Goal: Transaction & Acquisition: Download file/media

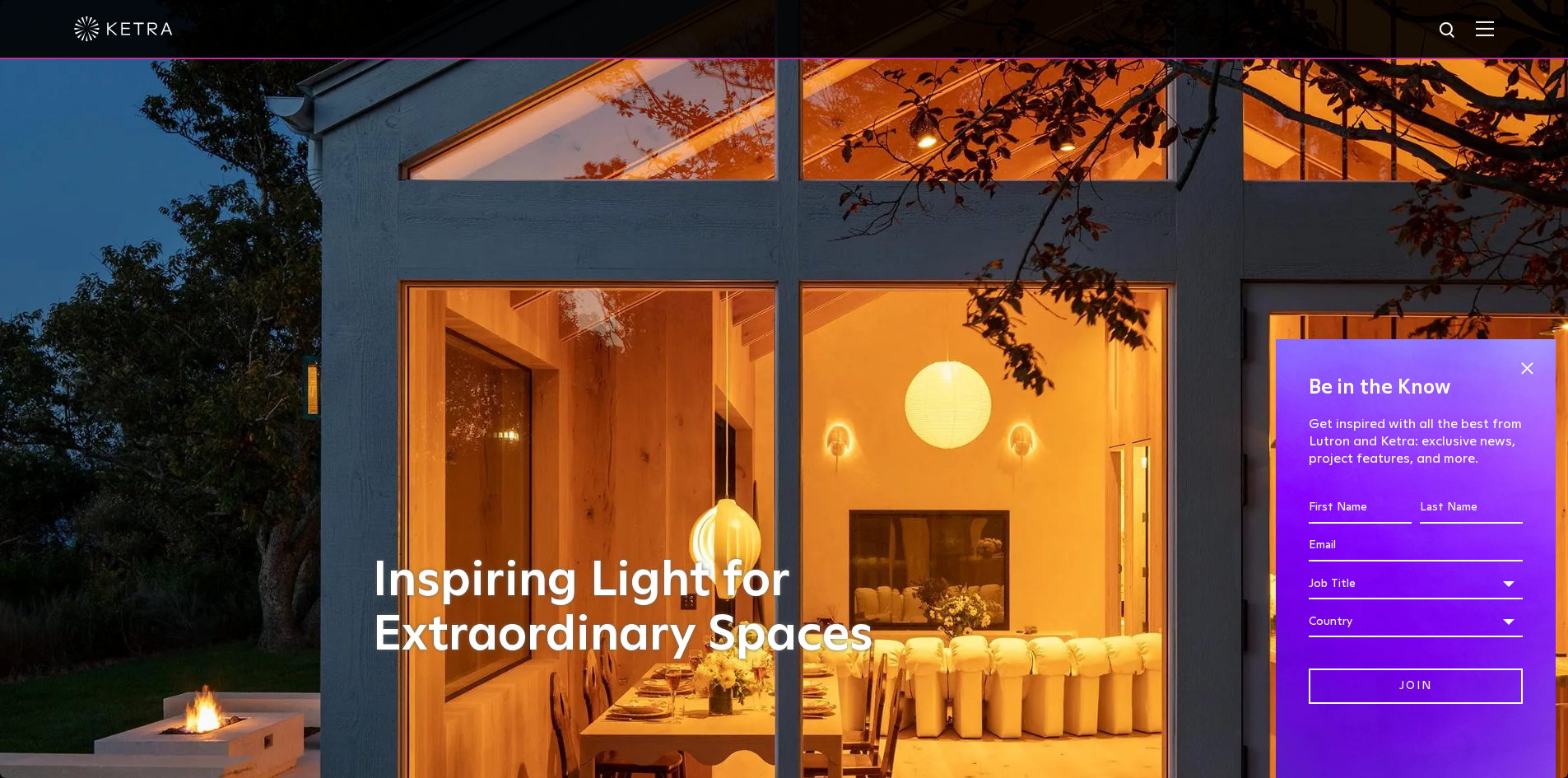
click at [1494, 29] on img at bounding box center [1485, 28] width 18 height 16
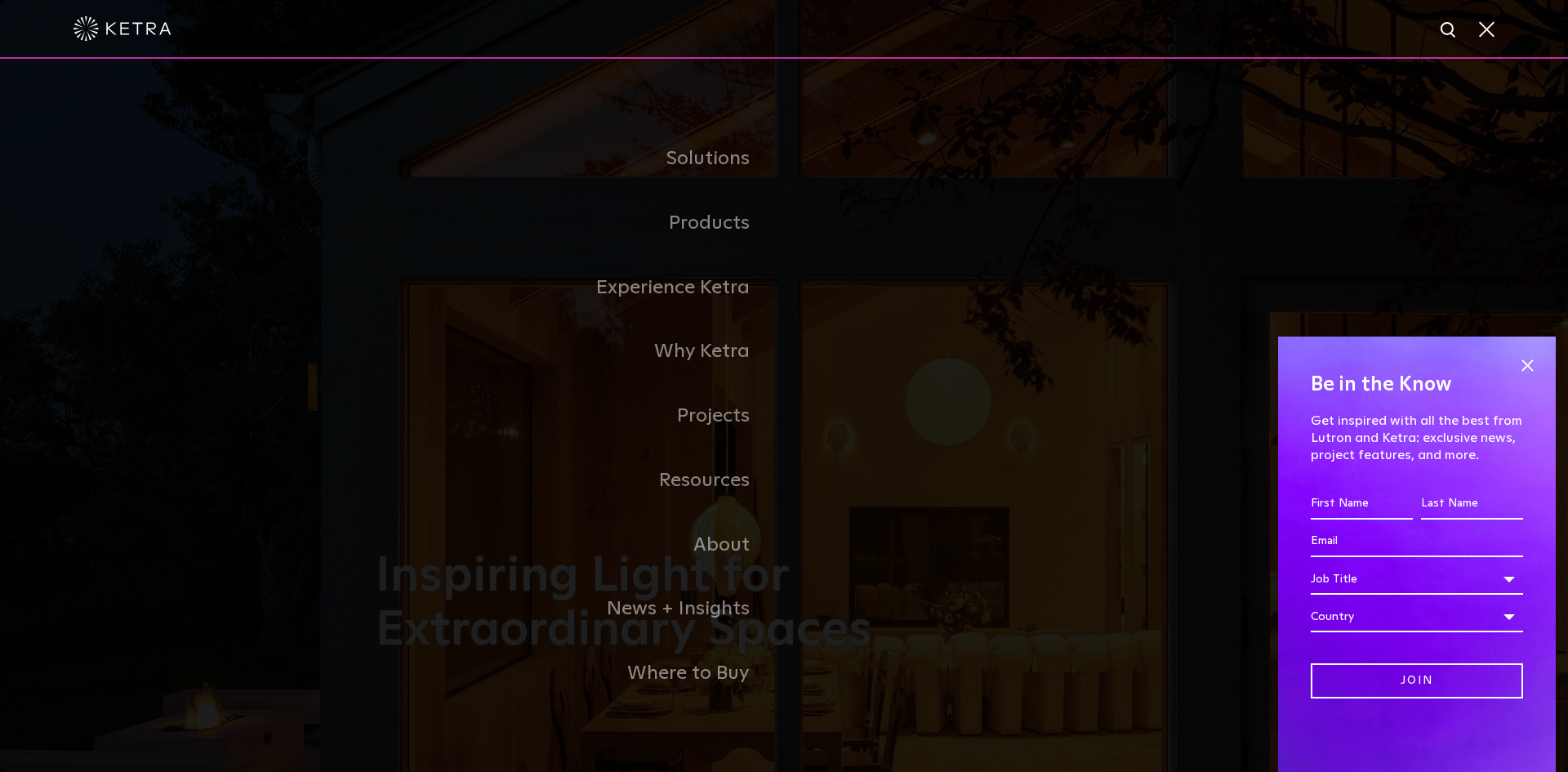
click at [0, 0] on link "Residential Products" at bounding box center [0, 0] width 0 height 0
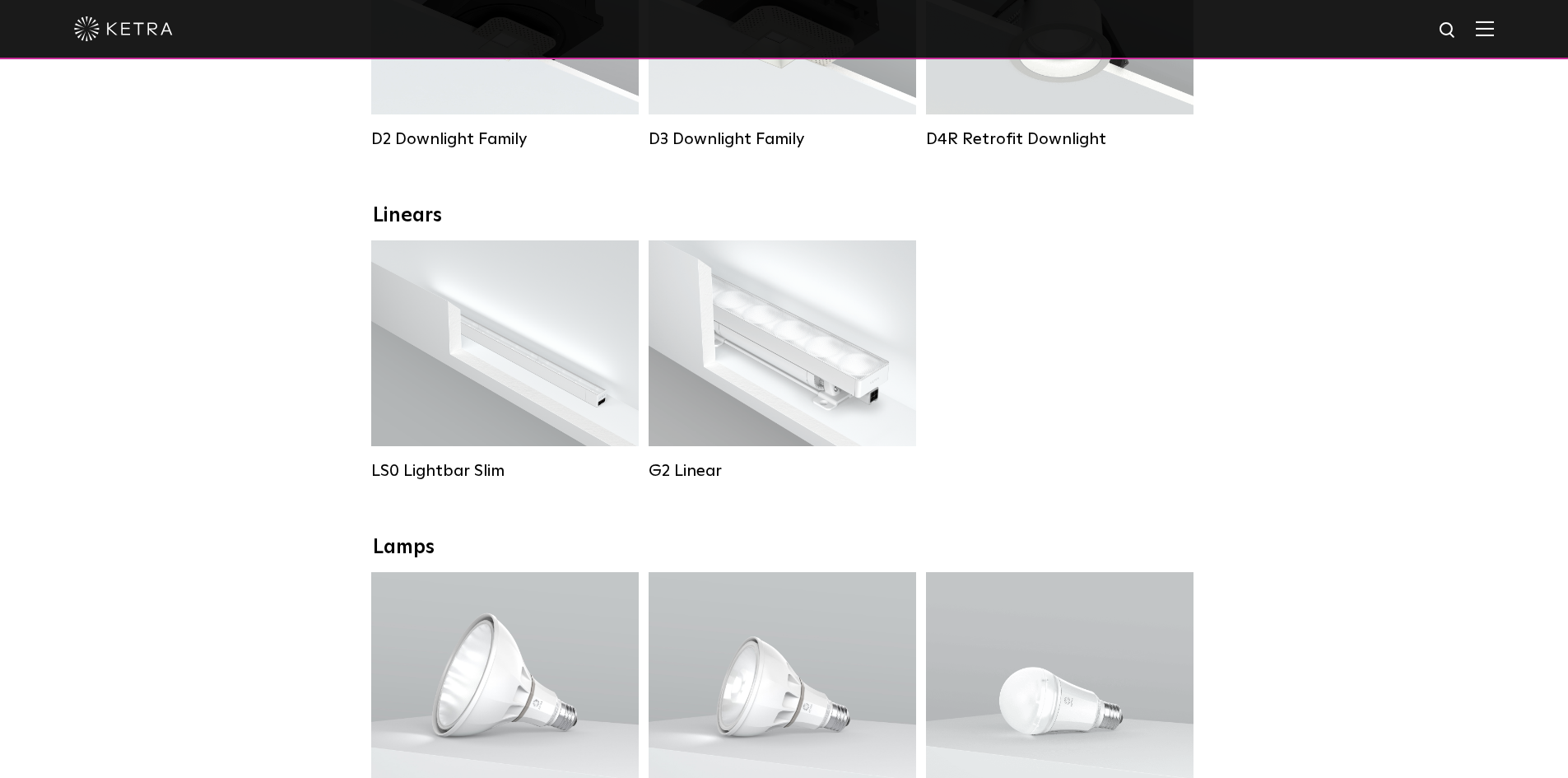
scroll to position [494, 0]
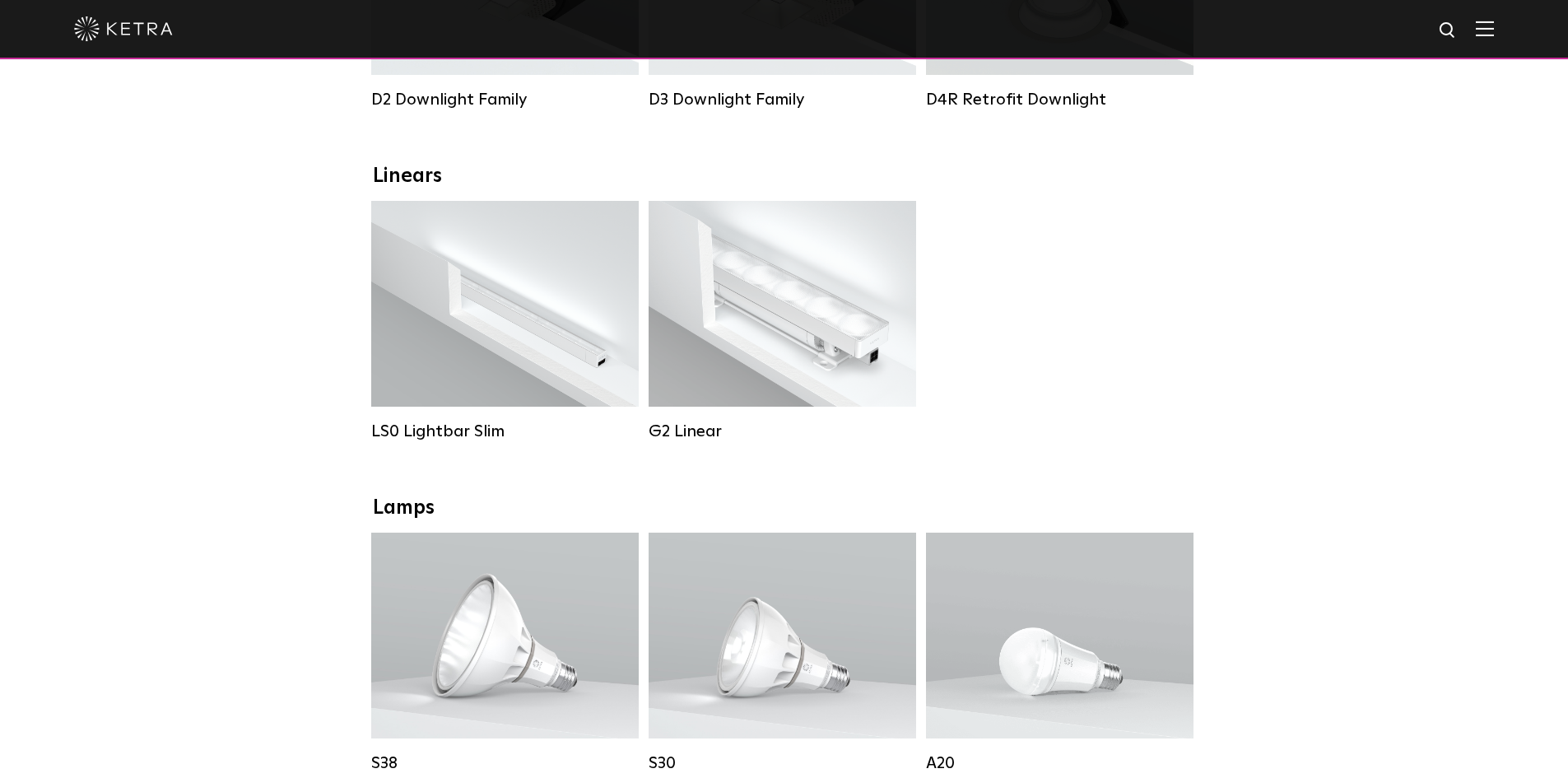
click at [475, 308] on strong "Colors:" at bounding box center [469, 303] width 40 height 12
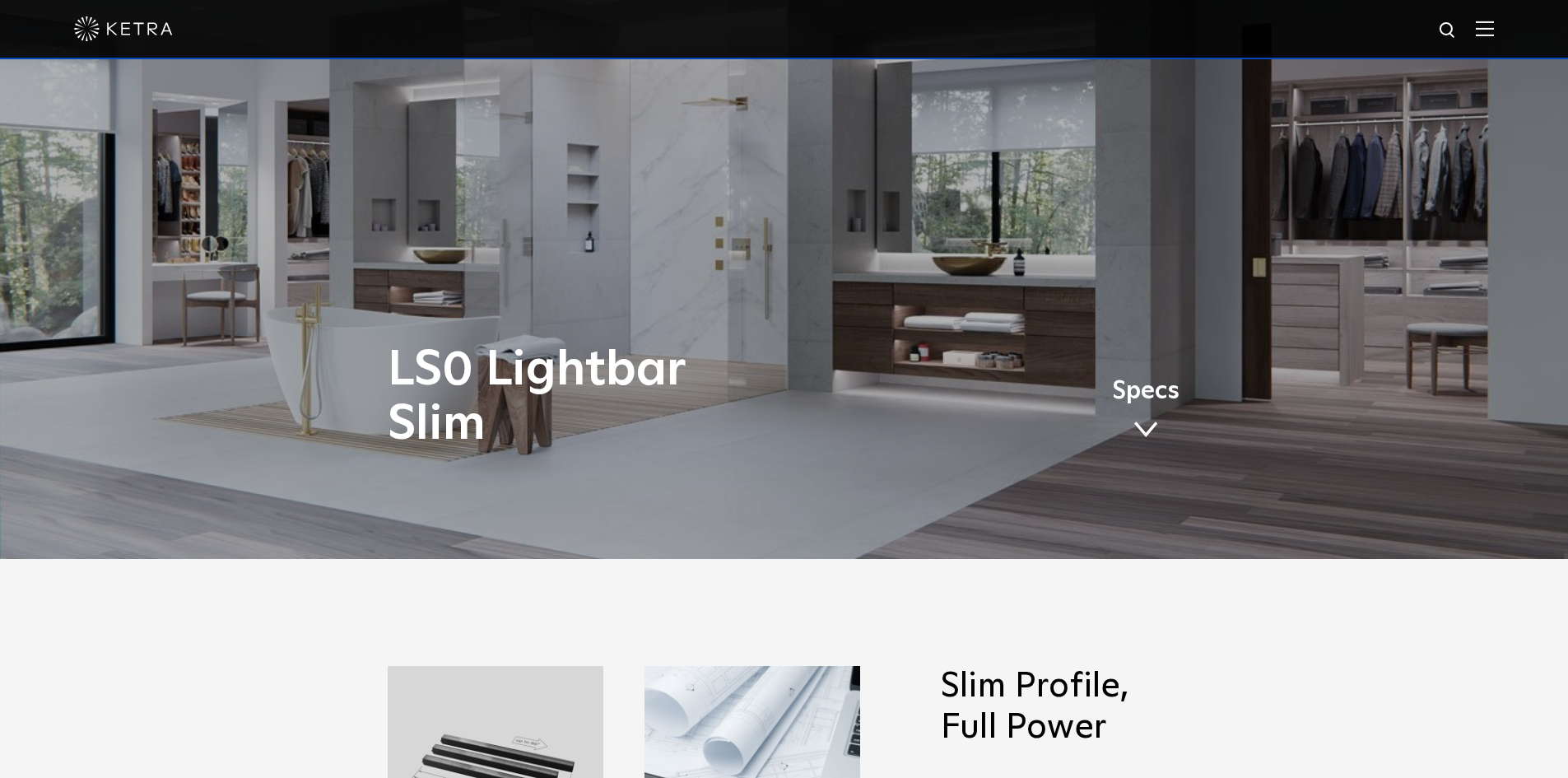
scroll to position [247, 0]
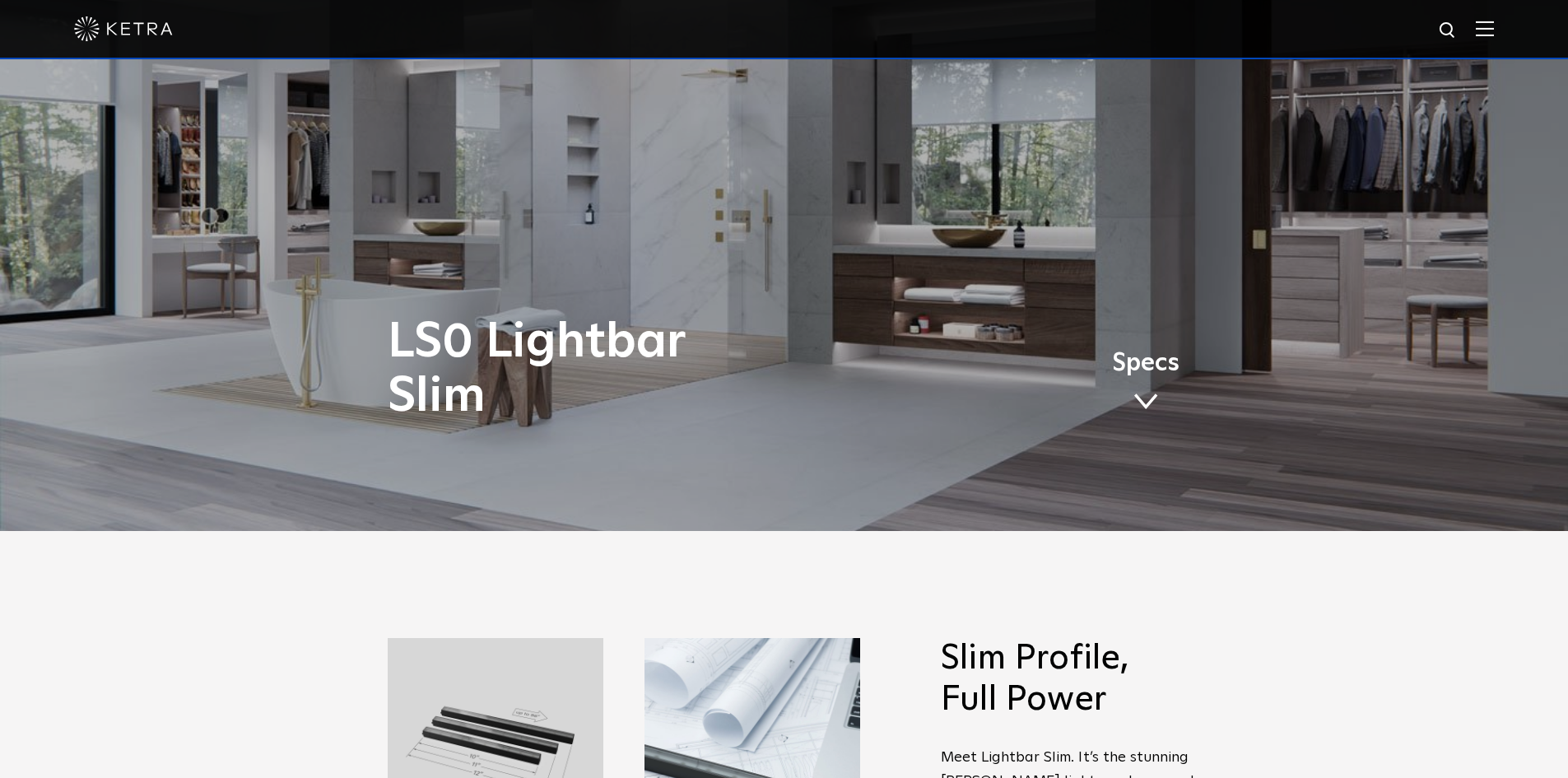
click at [1140, 395] on span at bounding box center [1145, 402] width 25 height 18
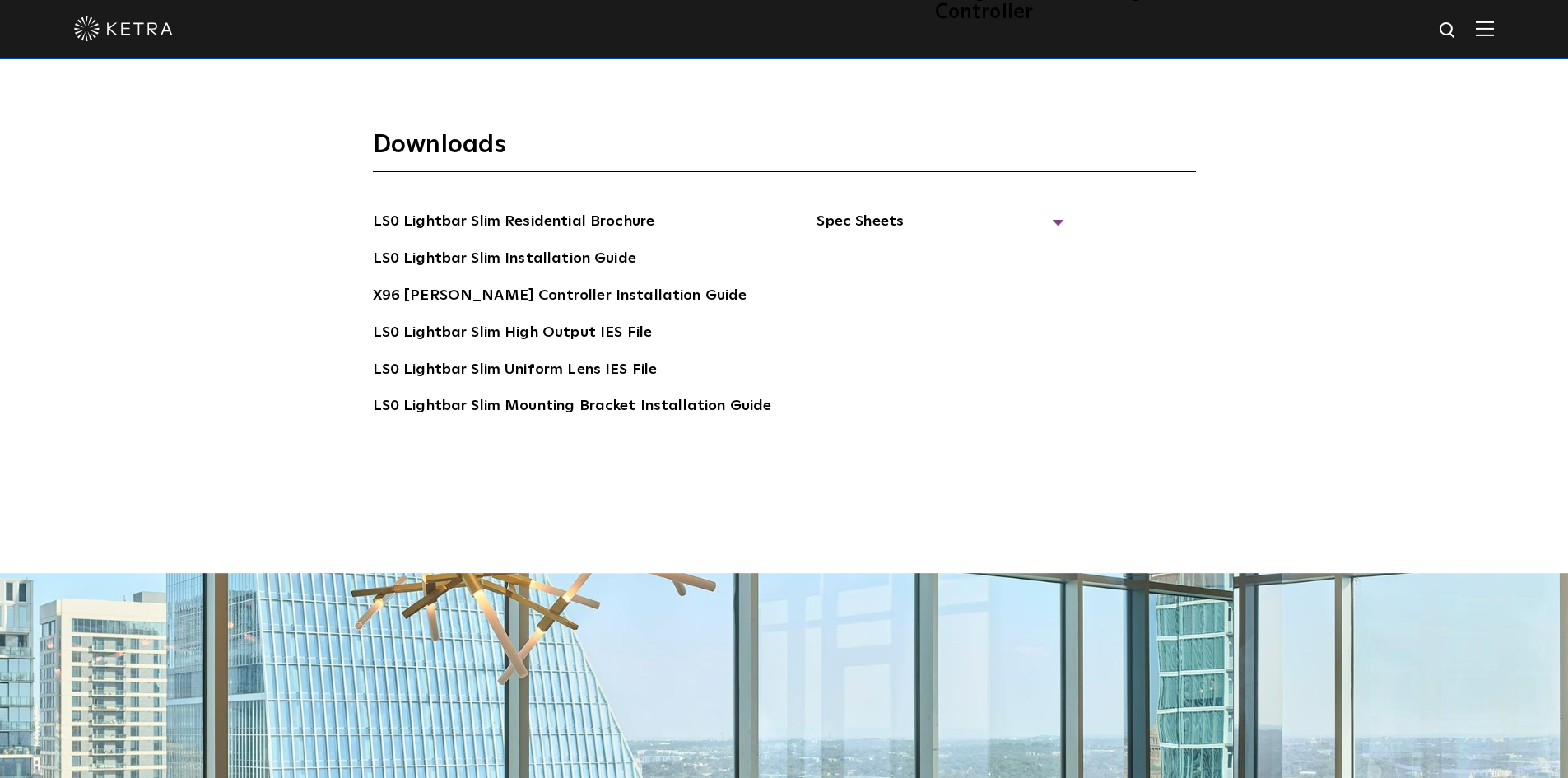
scroll to position [3398, 0]
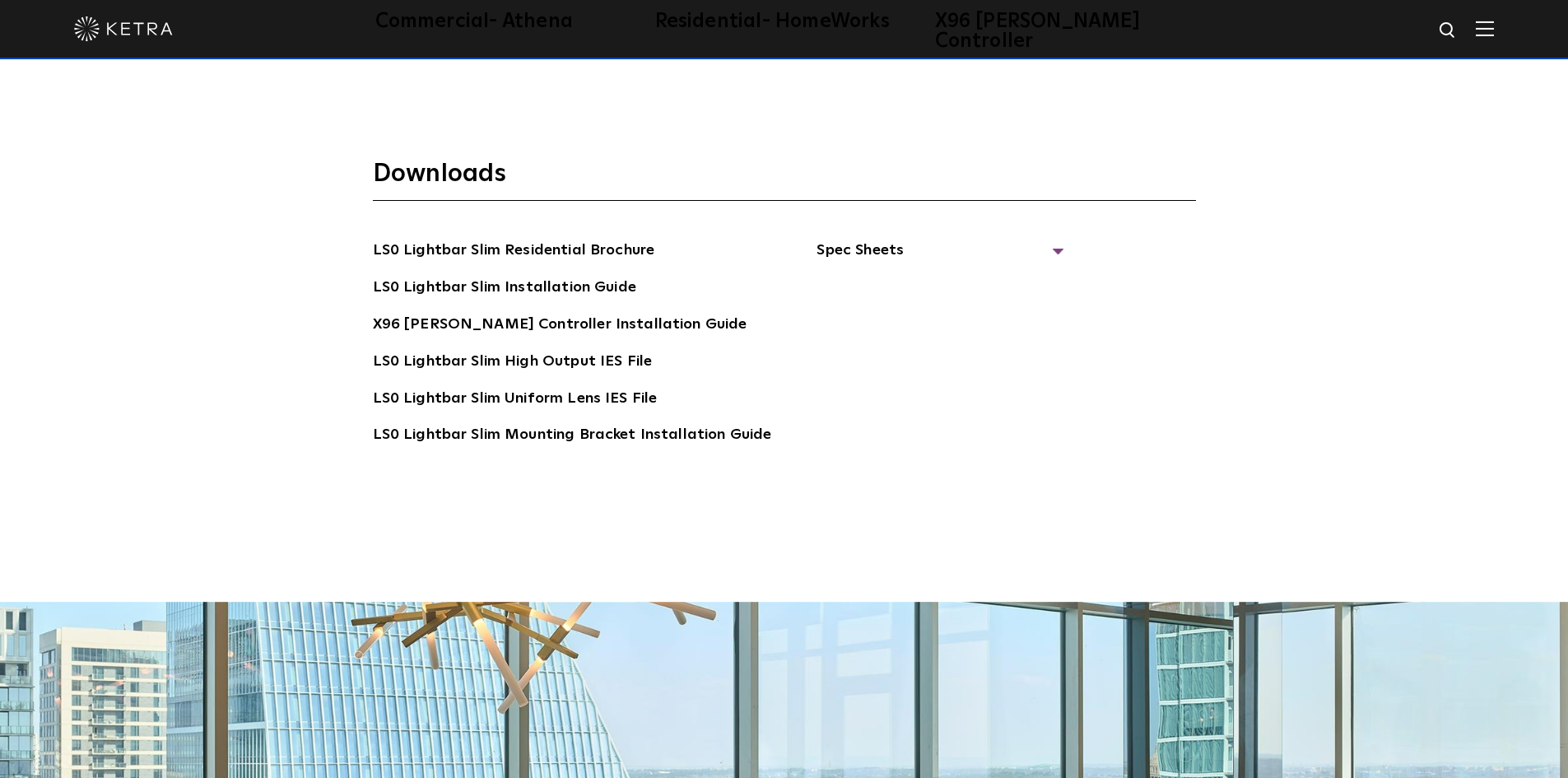
click at [488, 275] on link "LS0 Lightbar Slim Installation Guide" at bounding box center [504, 288] width 263 height 27
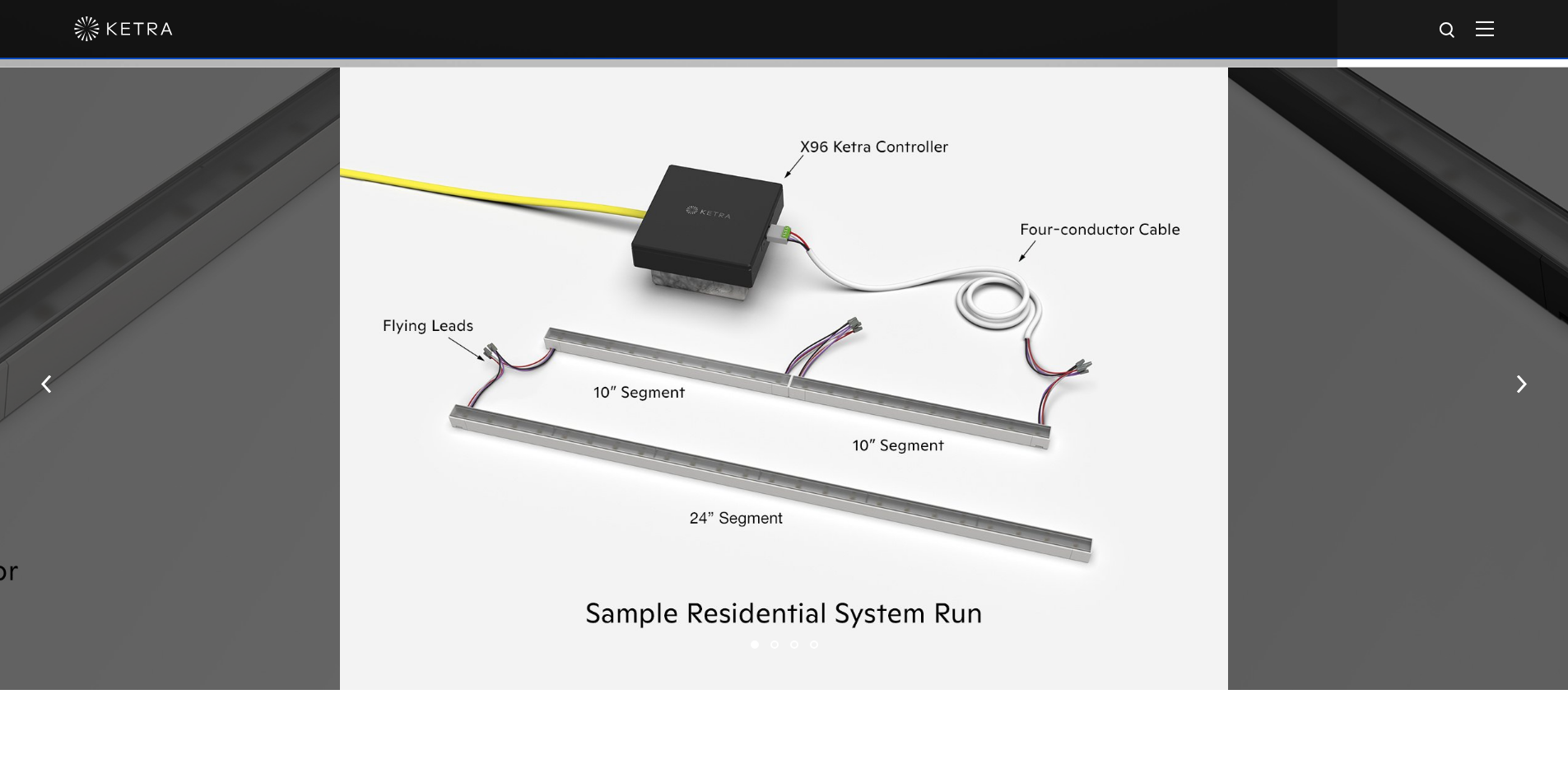
scroll to position [2247, 0]
